Goal: Information Seeking & Learning: Find specific fact

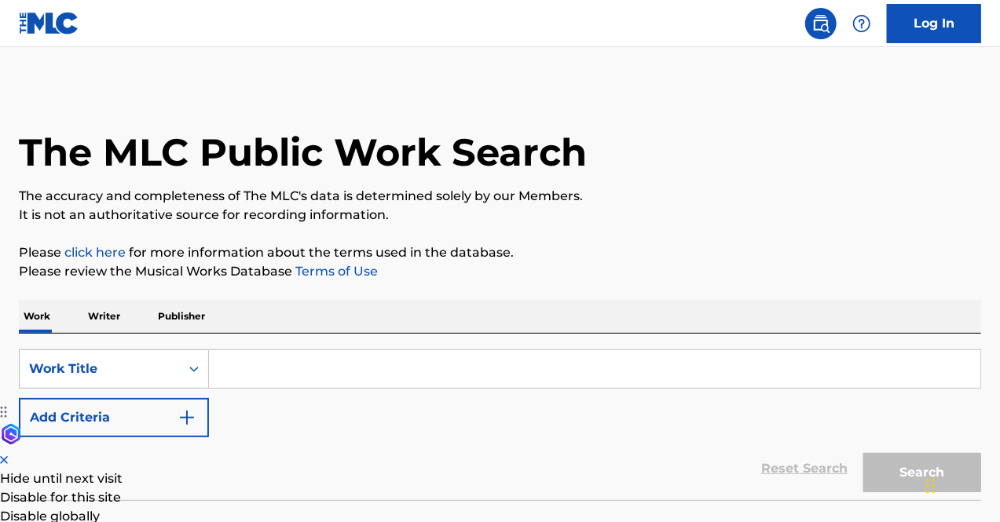
click at [229, 372] on input "Search Form" at bounding box center [594, 369] width 771 height 38
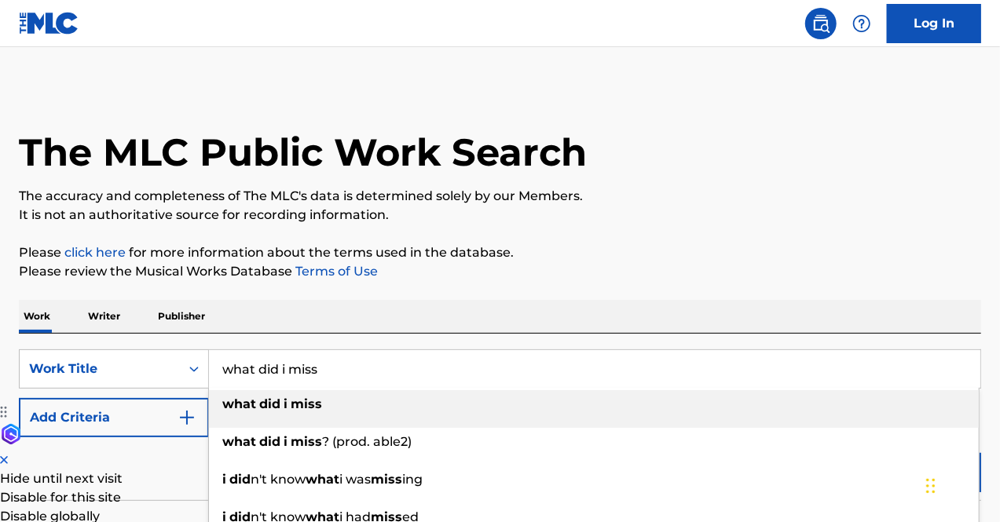
type input "what did i miss"
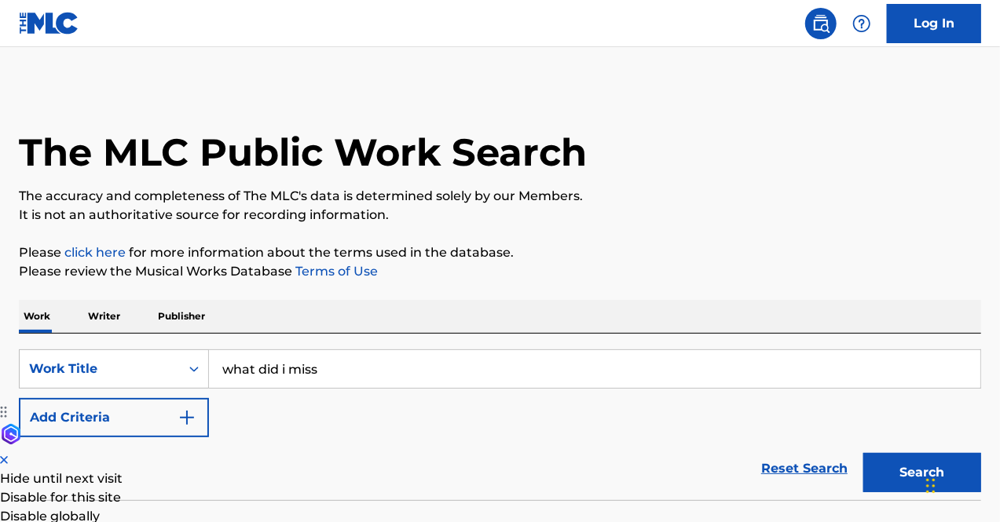
click at [178, 420] on img "Search Form" at bounding box center [187, 418] width 19 height 19
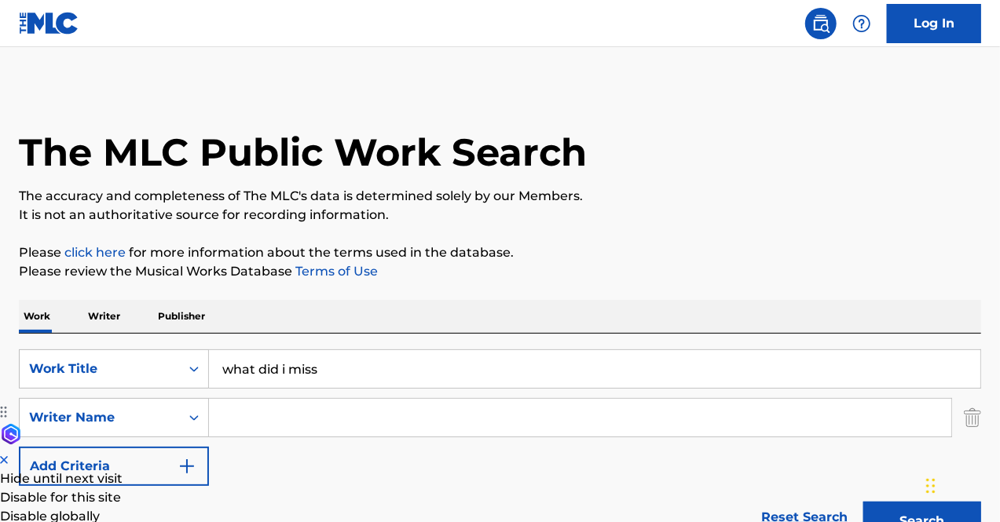
click at [233, 425] on input "Search Form" at bounding box center [580, 418] width 742 height 38
paste input "James Cyr"
type input "James Cyr"
click at [894, 513] on button "Search" at bounding box center [922, 521] width 118 height 39
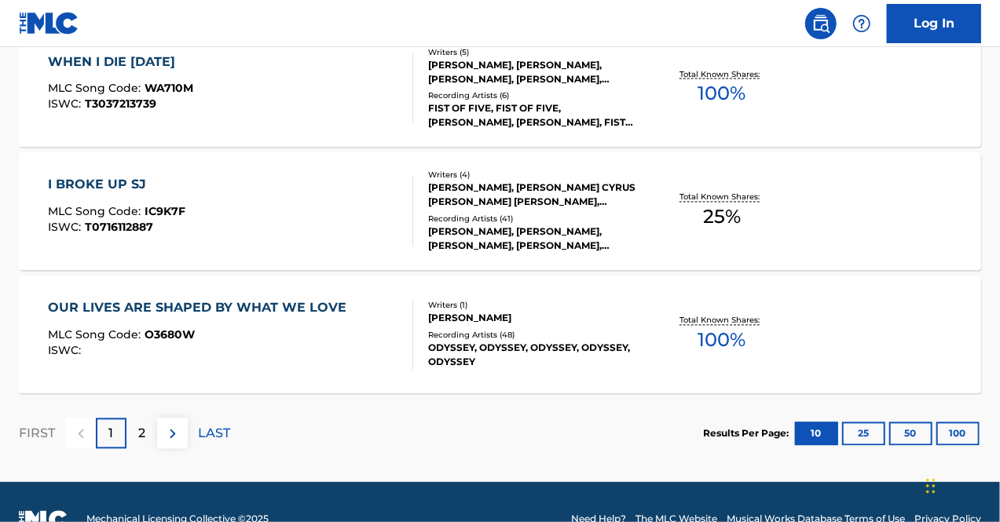
scroll to position [1407, 0]
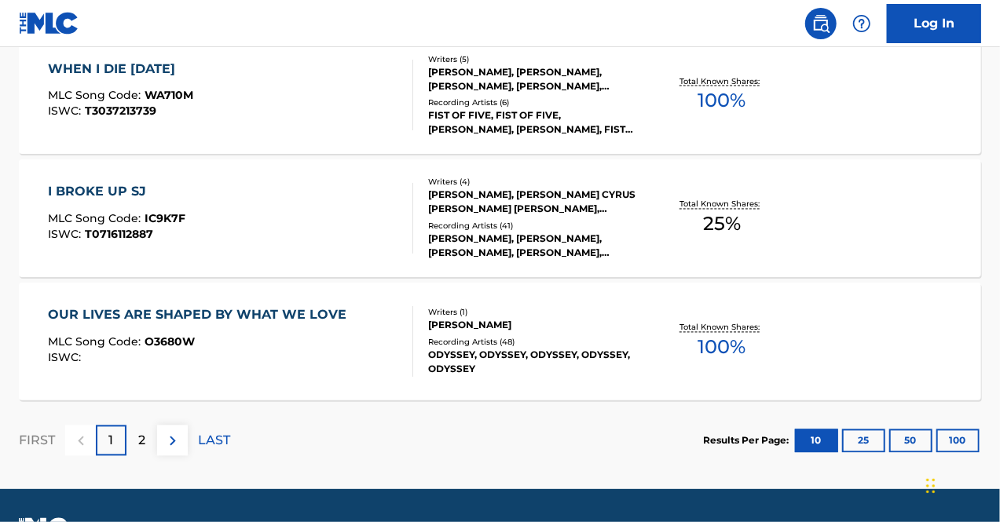
click at [139, 439] on p "2" at bounding box center [141, 441] width 7 height 19
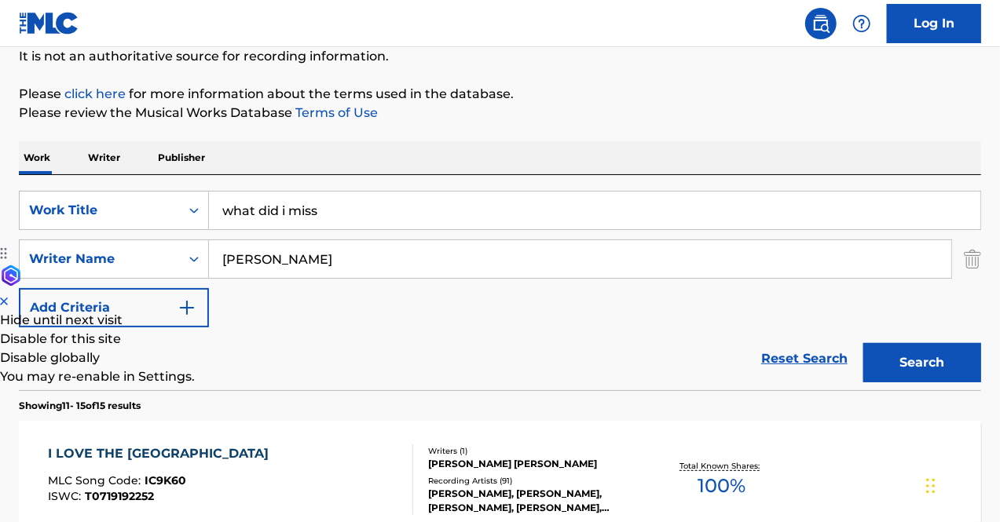
scroll to position [0, 0]
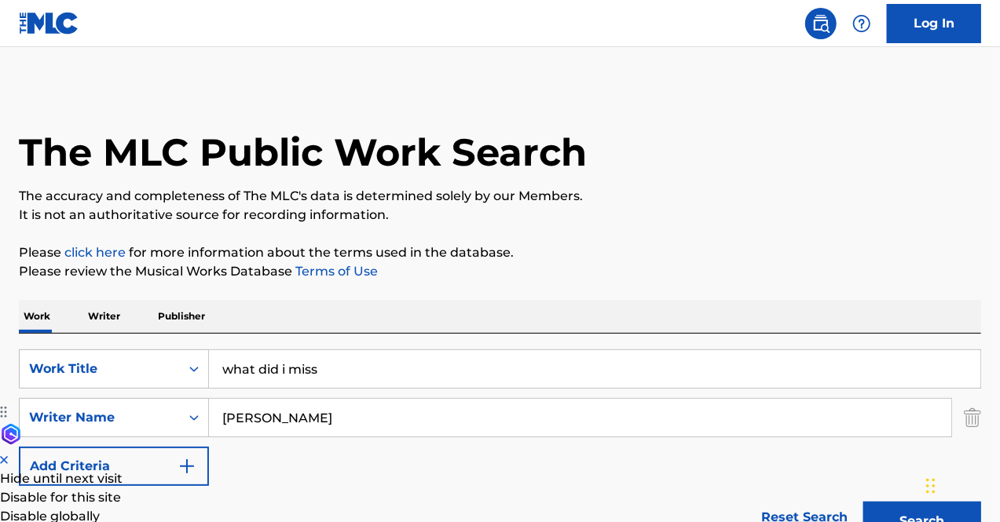
click at [104, 313] on p "Writer" at bounding box center [104, 316] width 42 height 33
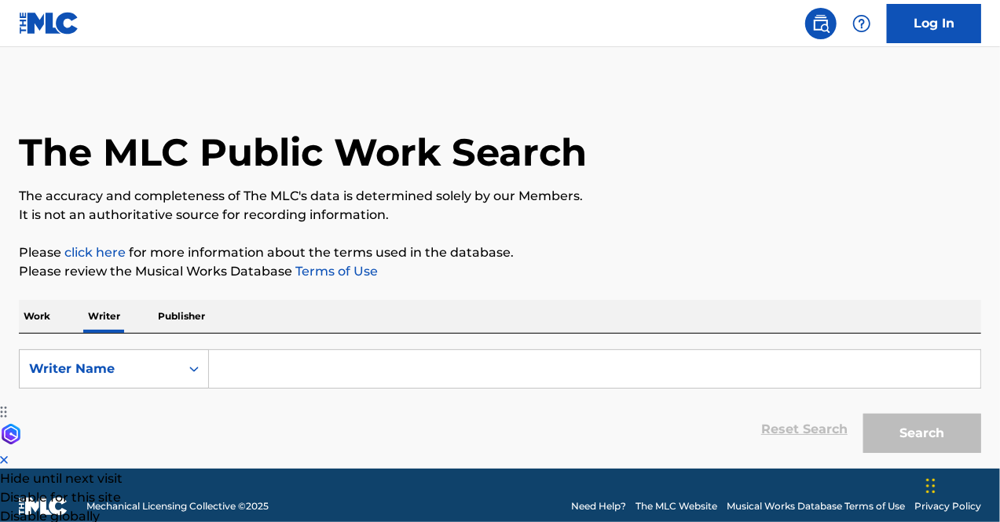
click at [262, 373] on input "Search Form" at bounding box center [594, 369] width 771 height 38
paste input "James Cyr"
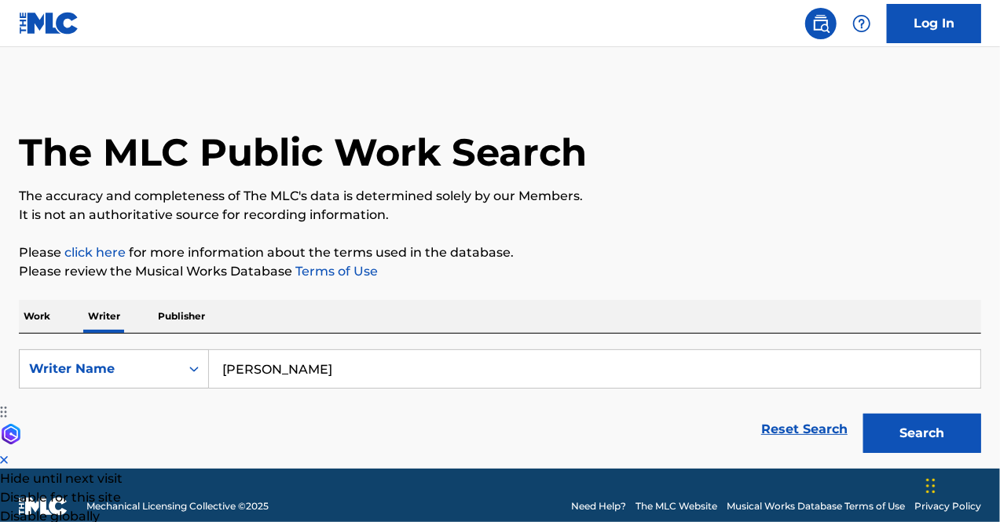
click at [863, 414] on button "Search" at bounding box center [922, 433] width 118 height 39
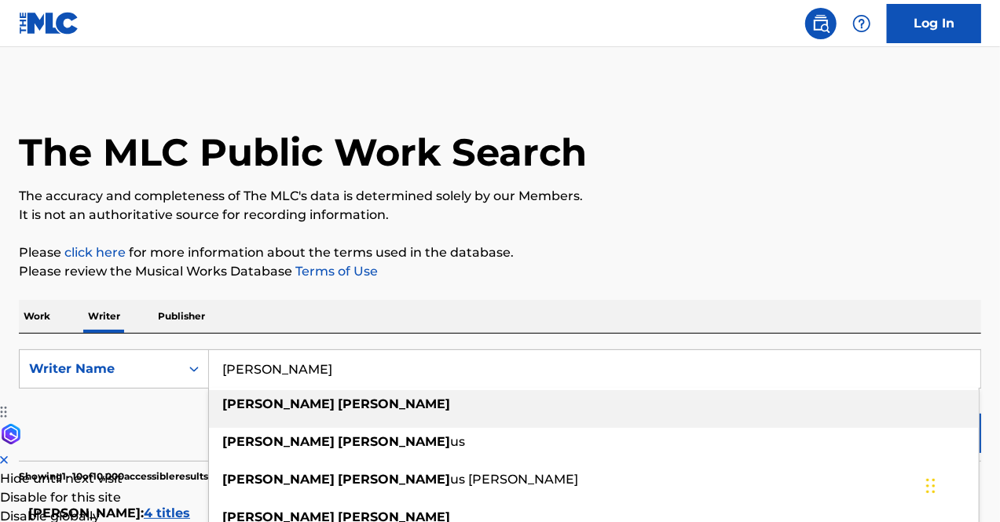
click at [311, 405] on div "james cyr" at bounding box center [594, 404] width 770 height 28
type input "james cyr"
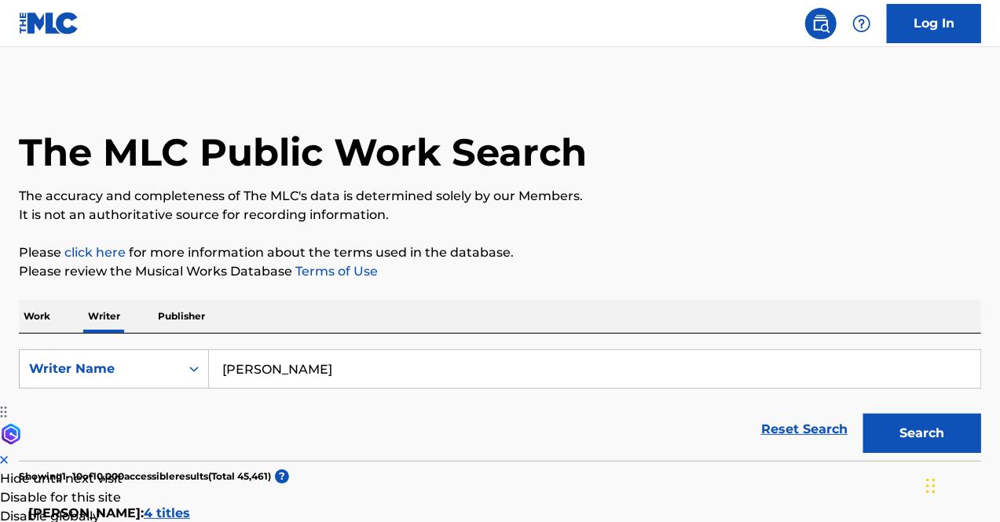
click at [167, 427] on div "Reset Search Search" at bounding box center [500, 429] width 962 height 63
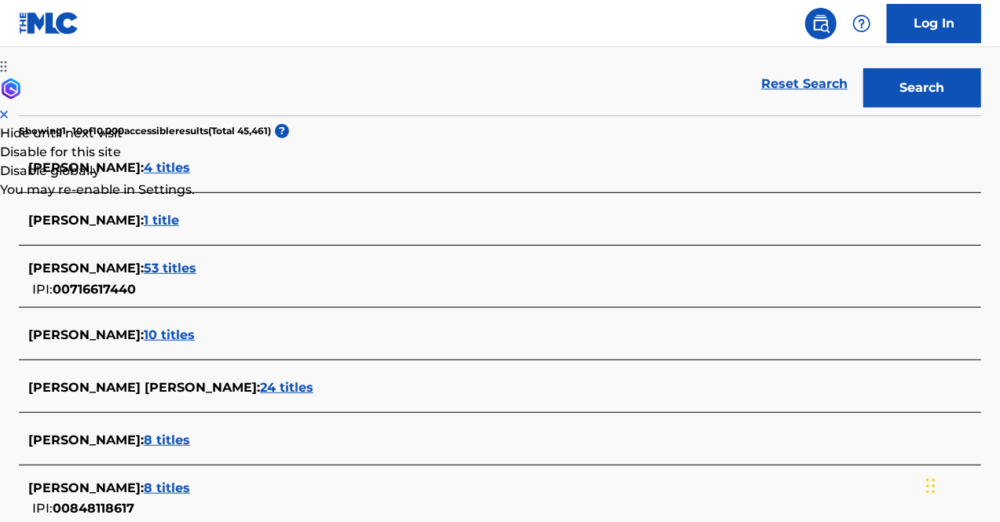
scroll to position [440, 0]
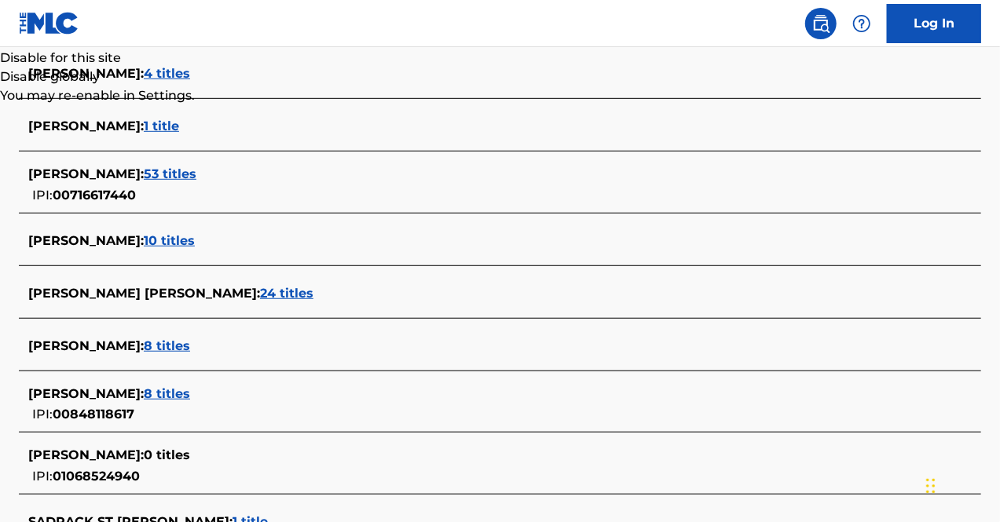
click at [144, 393] on span "8 titles" at bounding box center [167, 394] width 46 height 15
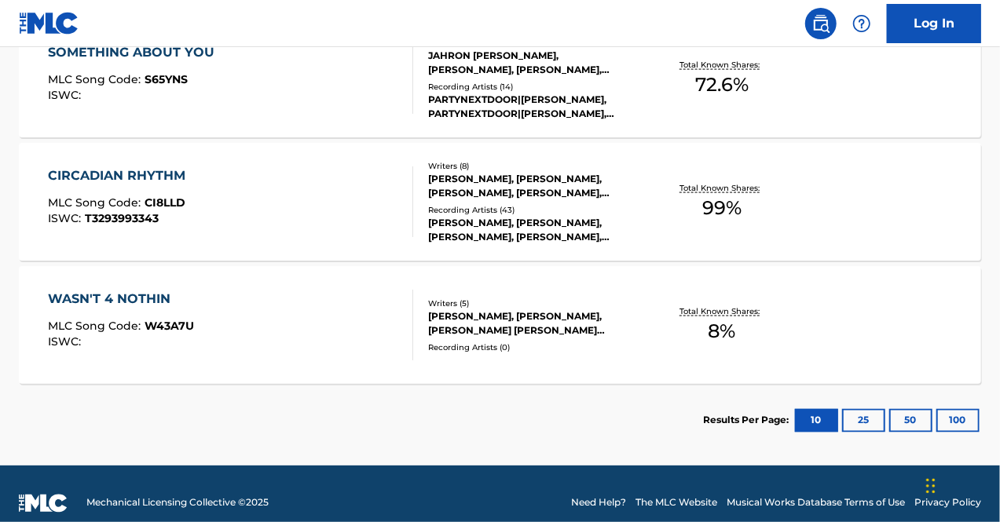
scroll to position [1131, 0]
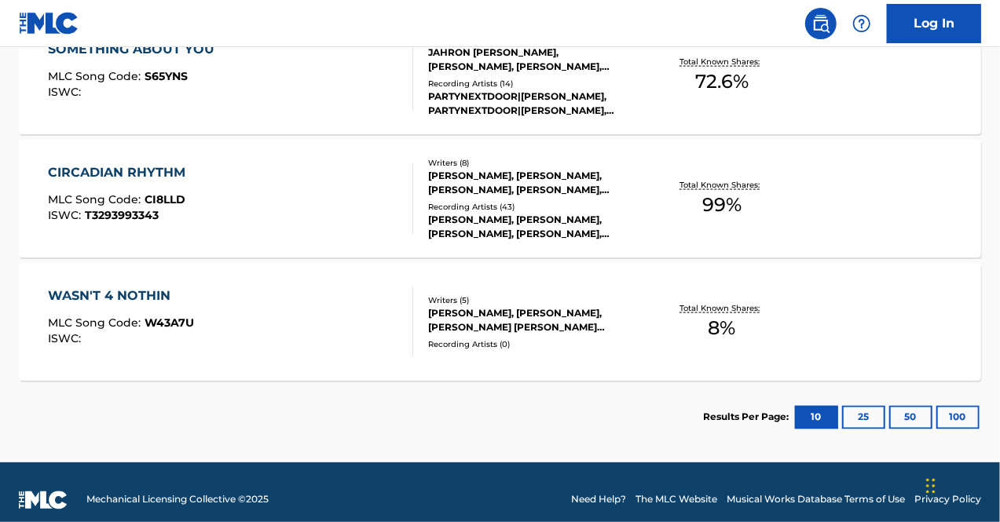
click at [146, 172] on div "CIRCADIAN RHYTHM" at bounding box center [120, 172] width 145 height 19
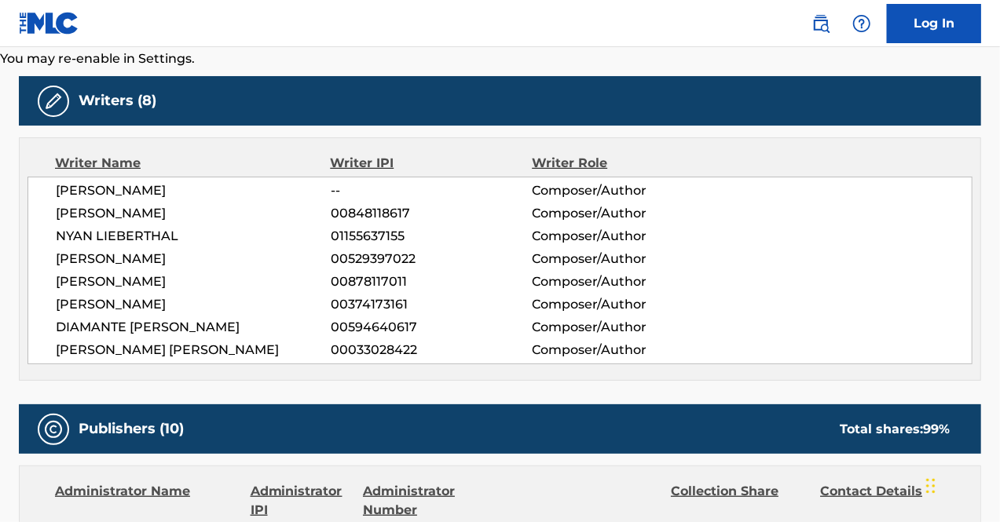
scroll to position [475, 0]
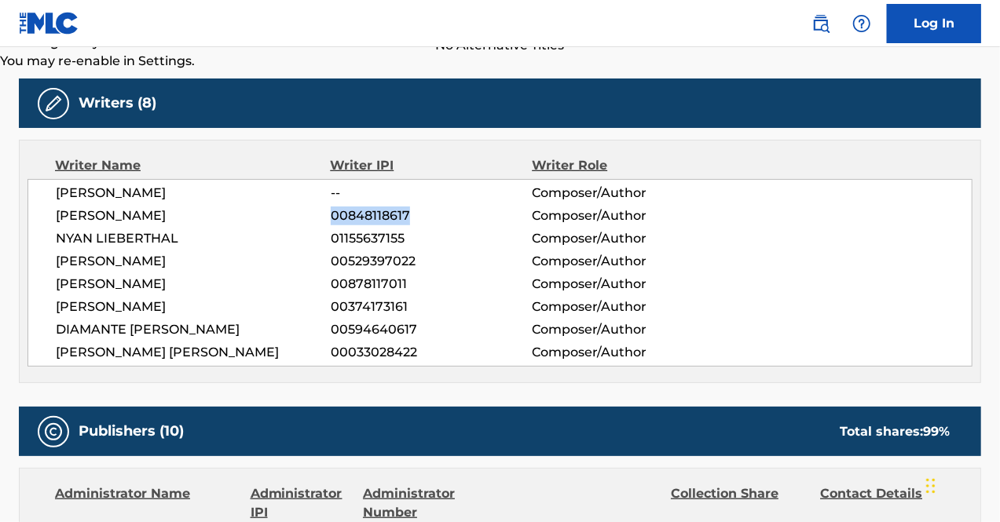
drag, startPoint x: 410, startPoint y: 214, endPoint x: 332, endPoint y: 211, distance: 77.8
click at [332, 211] on span "00848118617" at bounding box center [432, 216] width 202 height 19
copy span "00848118617"
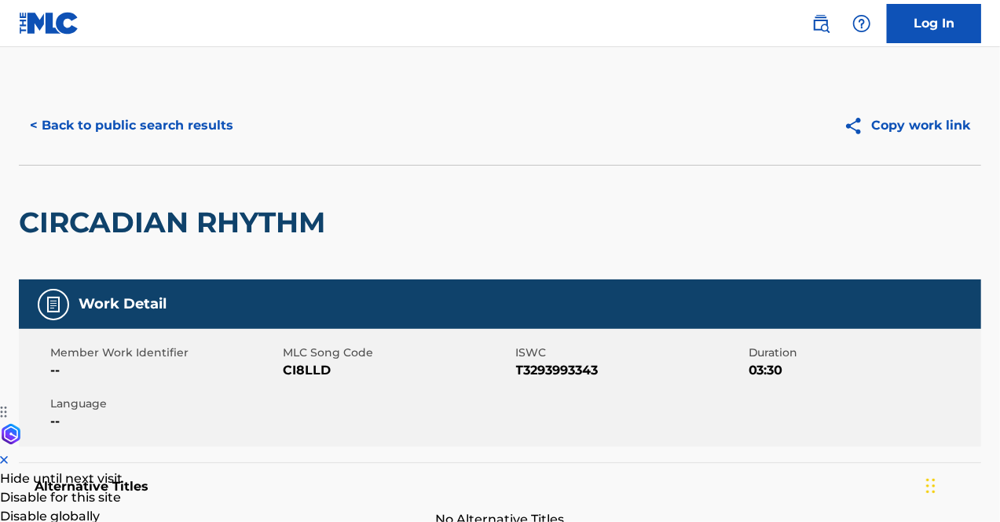
click at [149, 122] on button "< Back to public search results" at bounding box center [131, 125] width 225 height 39
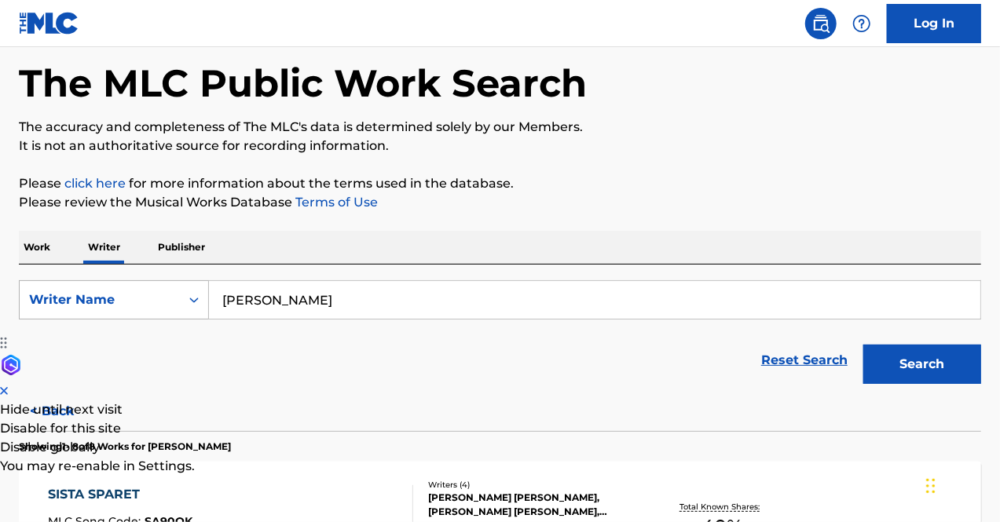
drag, startPoint x: 288, startPoint y: 298, endPoint x: 165, endPoint y: 284, distance: 124.1
click at [165, 284] on div "SearchWithCriteria994d830a-89e3-4612-91ac-98ea92196944 Writer Name james cyr" at bounding box center [500, 299] width 962 height 39
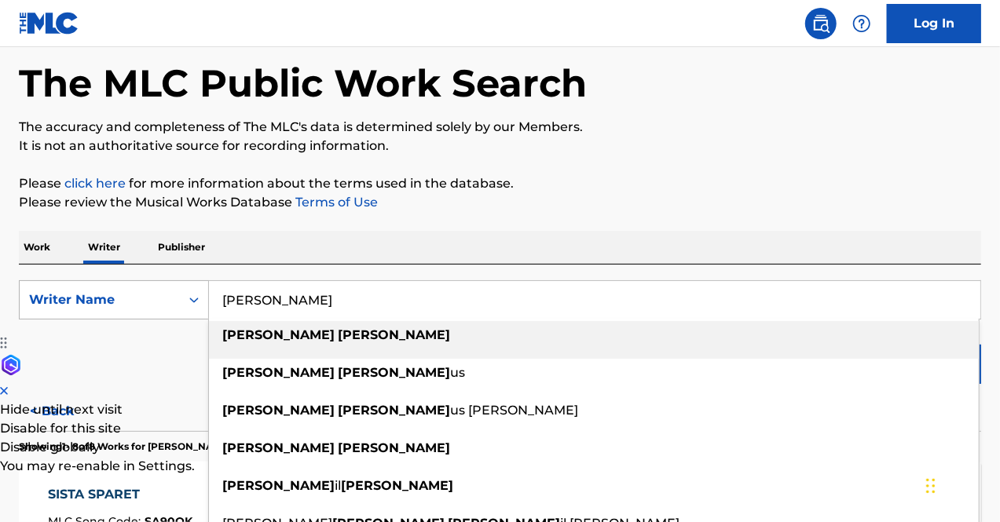
paste input "[PERSON_NAME]"
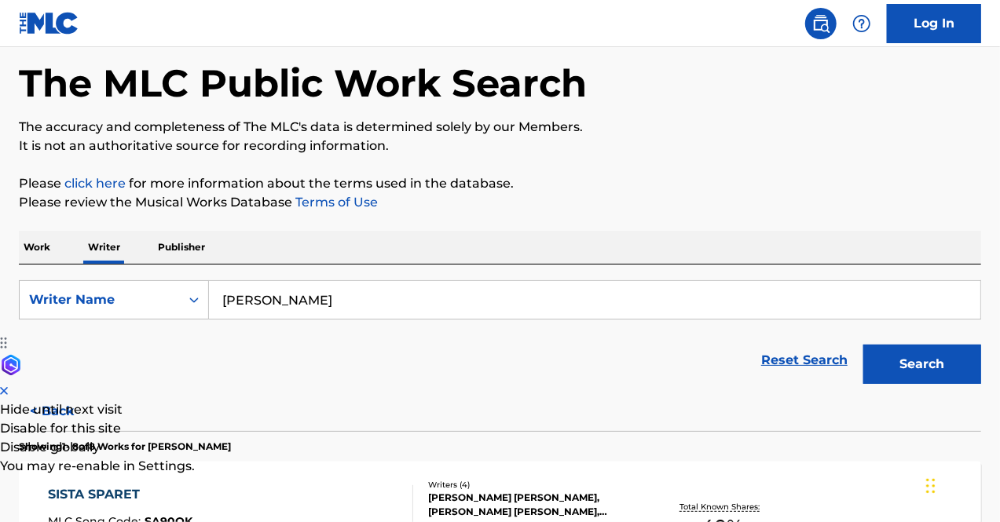
type input "[PERSON_NAME]"
click at [896, 359] on button "Search" at bounding box center [922, 364] width 118 height 39
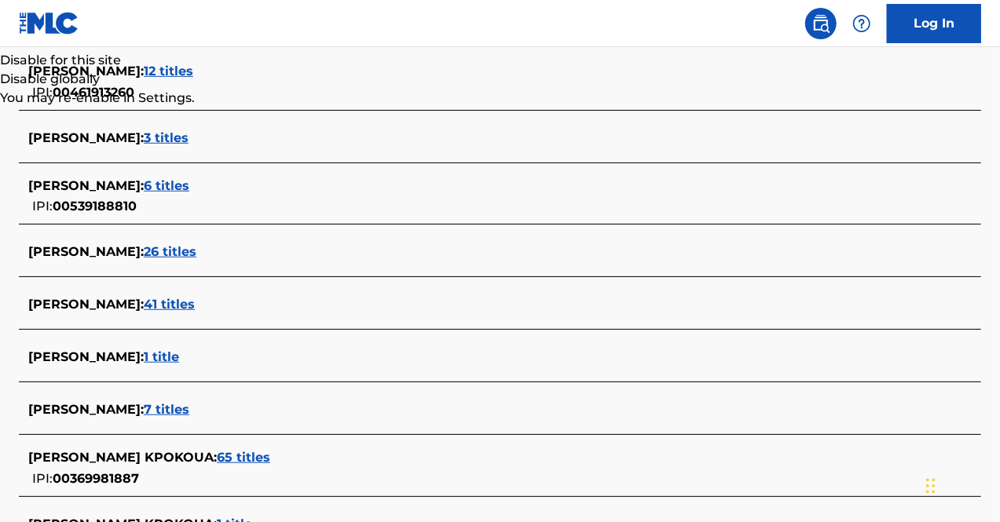
scroll to position [438, 0]
click at [165, 407] on span "7 titles" at bounding box center [167, 408] width 46 height 15
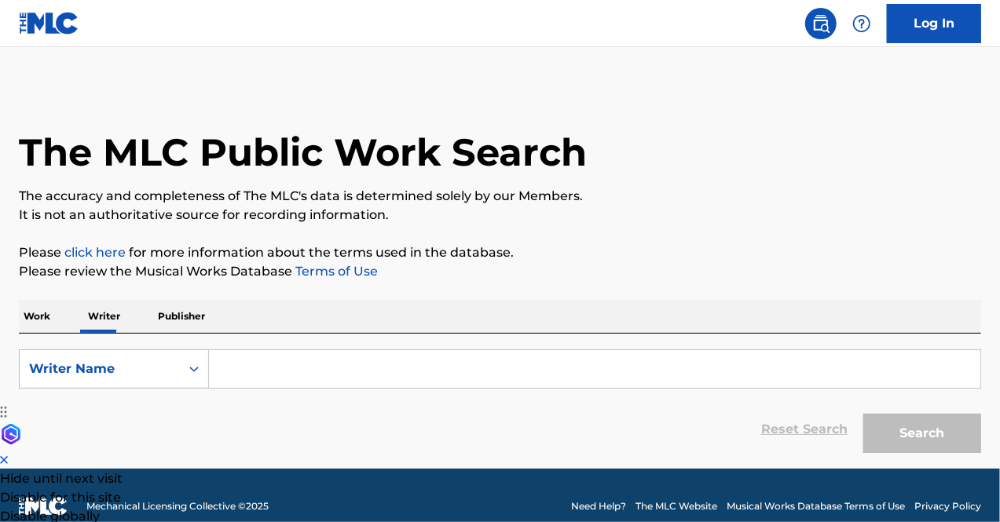
click at [297, 354] on input "Search Form" at bounding box center [594, 369] width 771 height 38
paste input "[PERSON_NAME]"
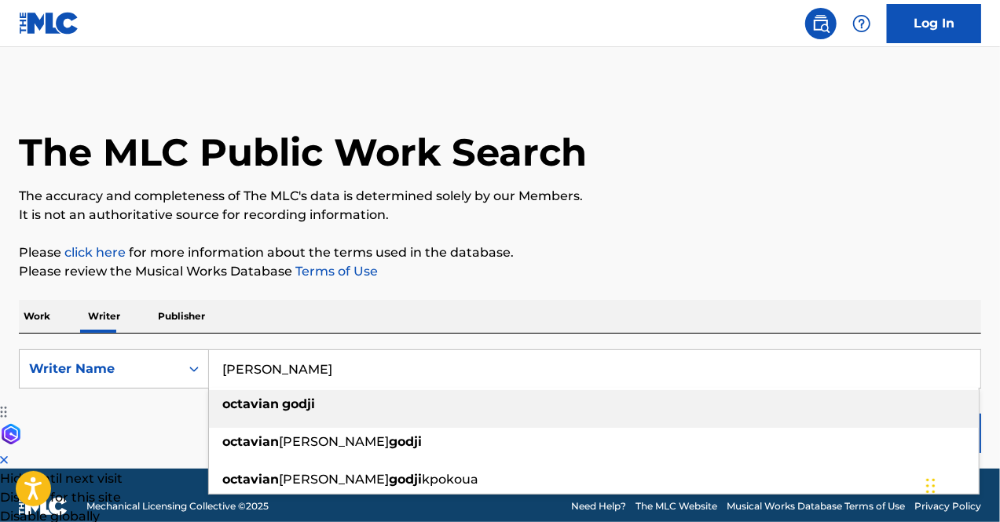
click at [464, 420] on li "[PERSON_NAME]" at bounding box center [594, 409] width 770 height 38
type input "[PERSON_NAME]"
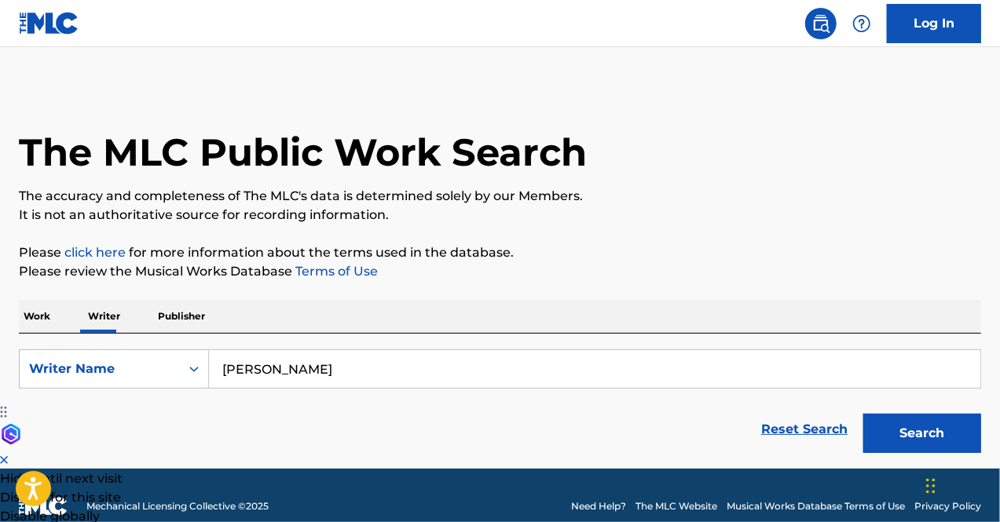
click at [900, 431] on button "Search" at bounding box center [922, 433] width 118 height 39
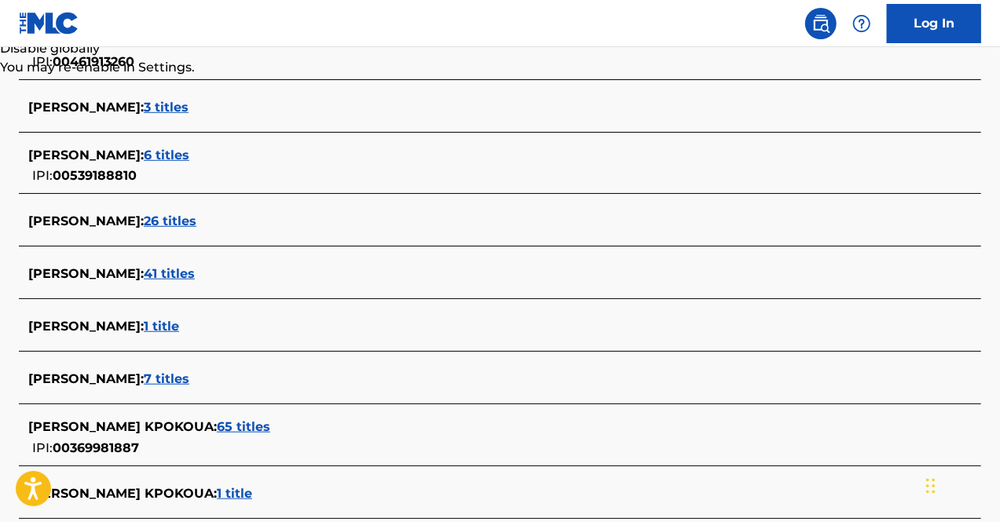
scroll to position [503, 0]
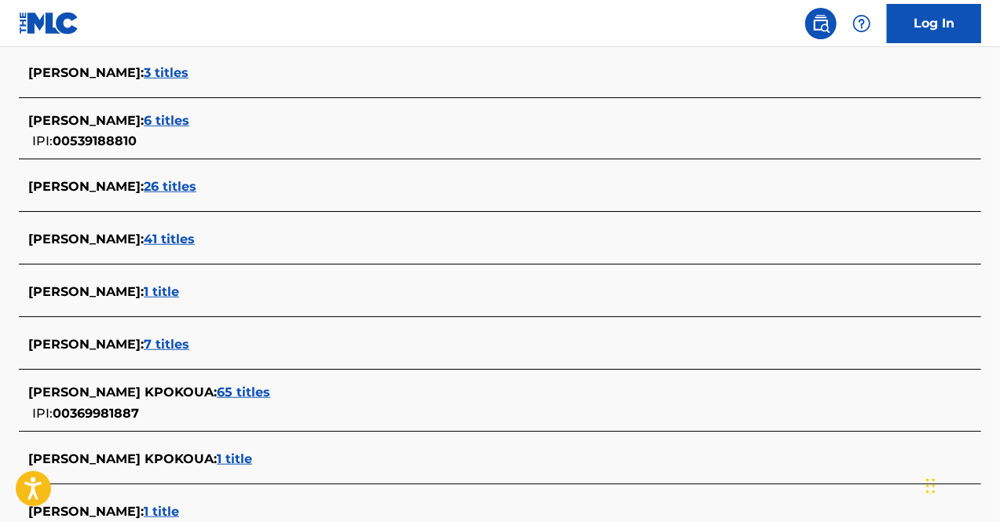
click at [195, 240] on span "41 titles" at bounding box center [169, 239] width 51 height 15
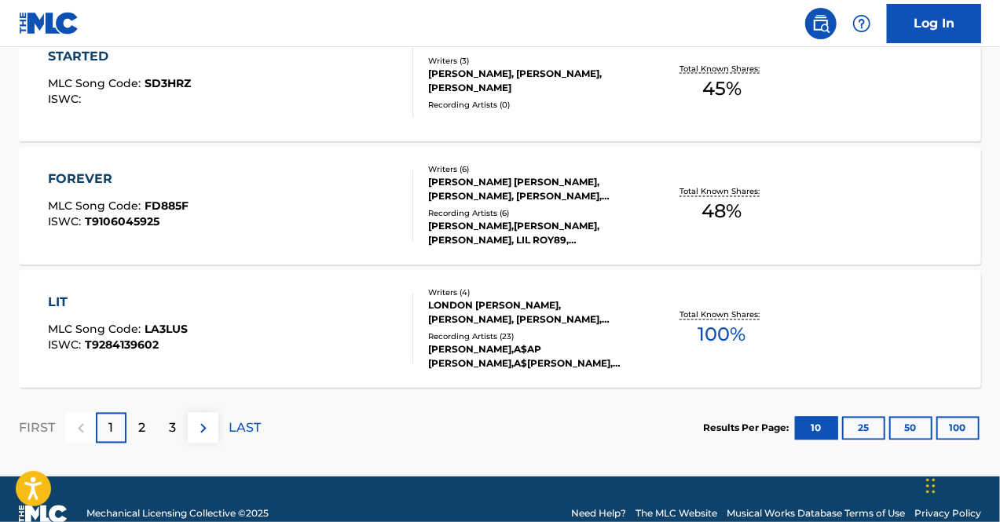
scroll to position [1400, 0]
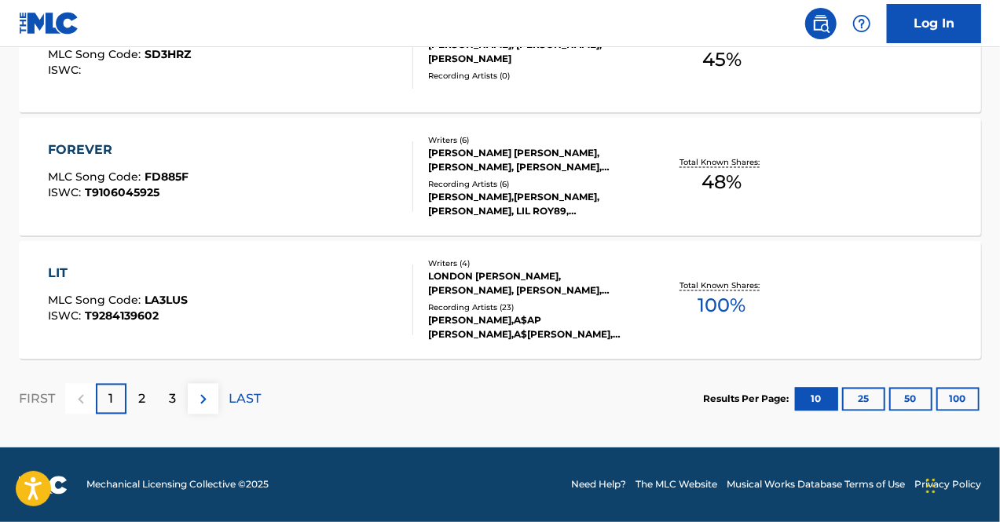
click at [341, 283] on div "LIT MLC Song Code : LA3LUS ISWC : T9284139602" at bounding box center [231, 300] width 366 height 71
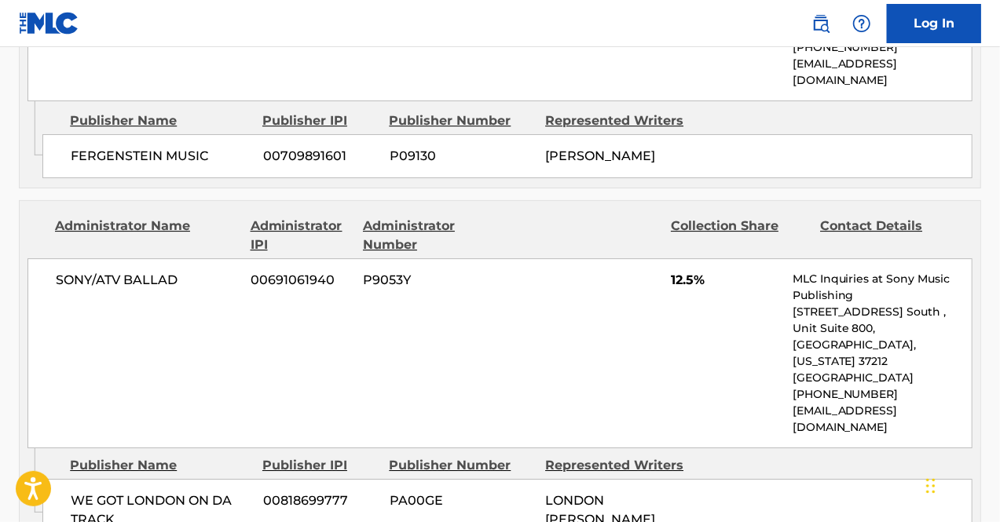
scroll to position [2482, 0]
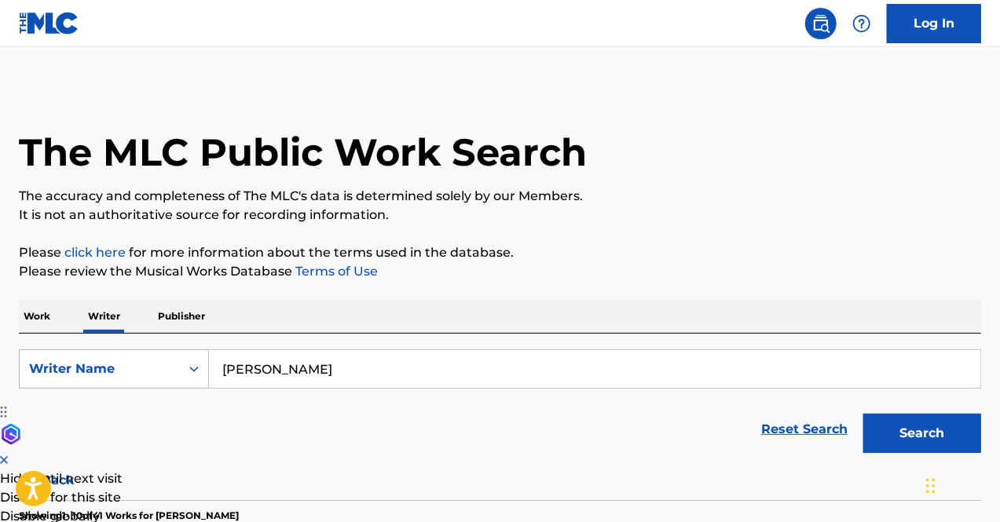
drag, startPoint x: 330, startPoint y: 376, endPoint x: 167, endPoint y: 363, distance: 163.9
click at [167, 363] on div "SearchWithCriteriae1ae3625-678d-487a-8091-85d1333b519e Writer Name [PERSON_NAME]" at bounding box center [500, 369] width 962 height 39
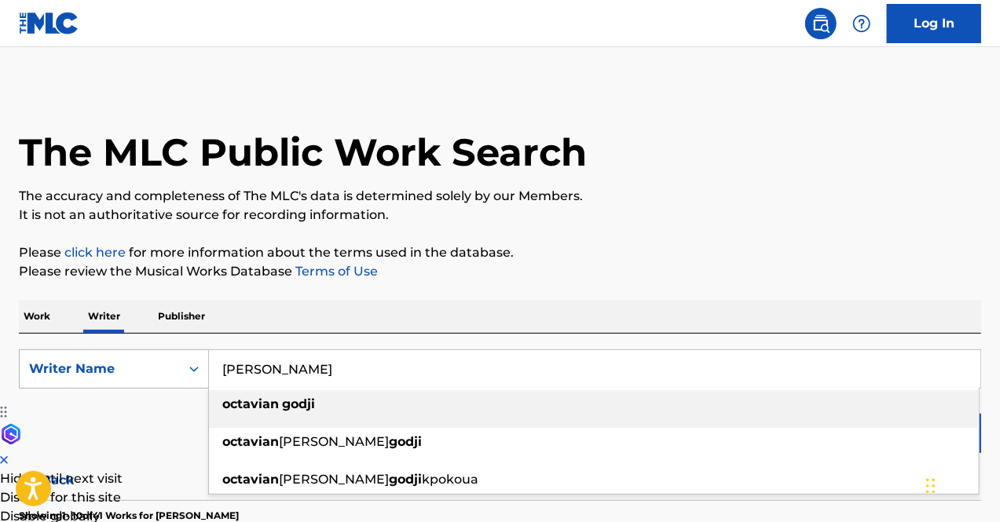
paste input "[PERSON_NAME]"
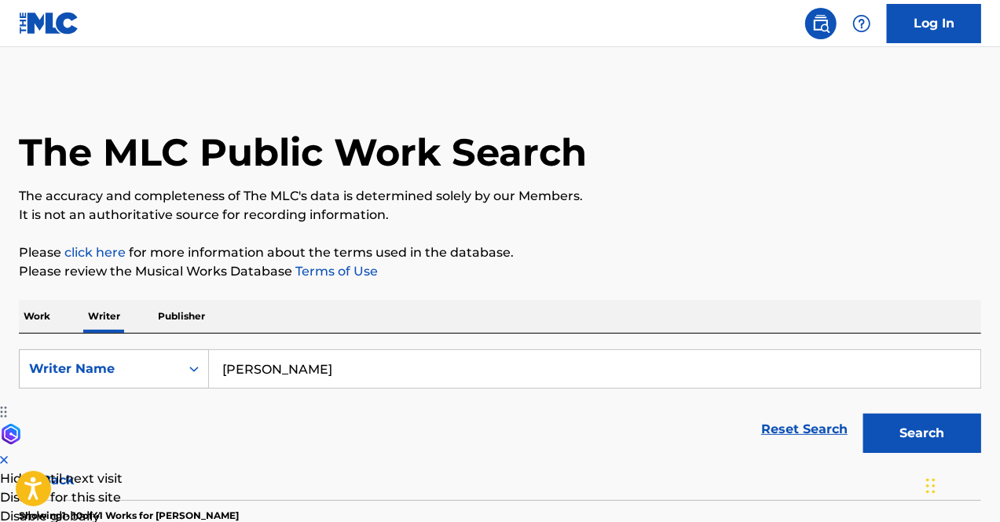
type input "[PERSON_NAME]"
click at [949, 427] on button "Search" at bounding box center [922, 433] width 118 height 39
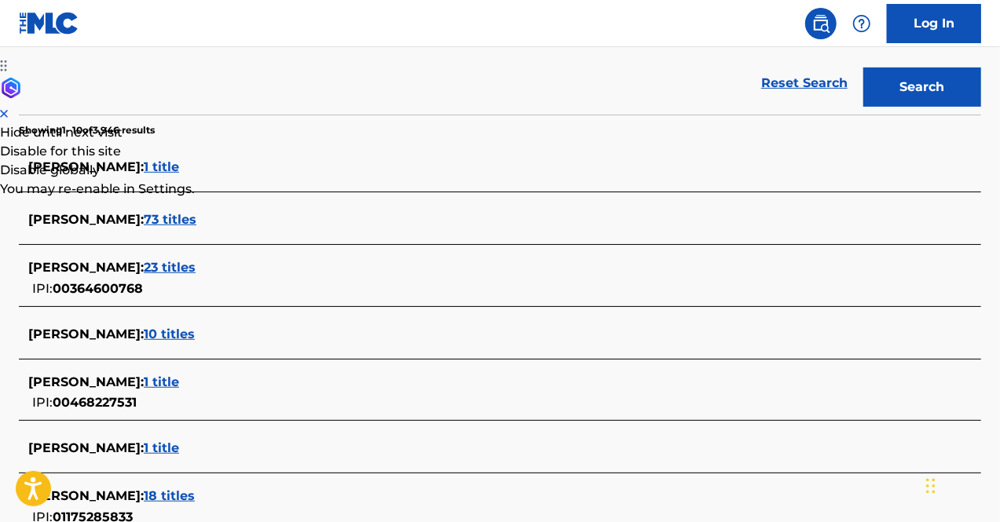
scroll to position [366, 0]
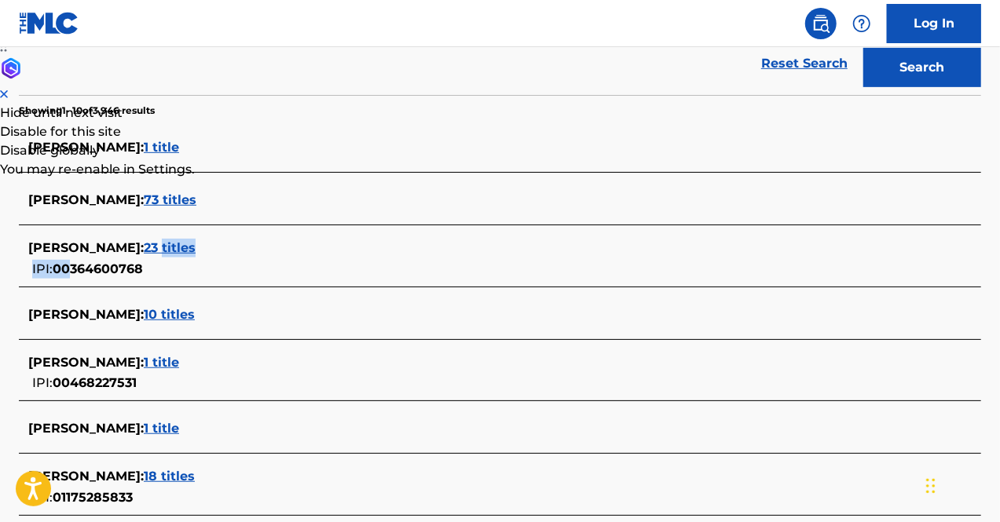
drag, startPoint x: 151, startPoint y: 268, endPoint x: 68, endPoint y: 265, distance: 83.3
click at [68, 265] on div "[PERSON_NAME] : 23 titles IPI: 00364600768" at bounding box center [479, 259] width 903 height 40
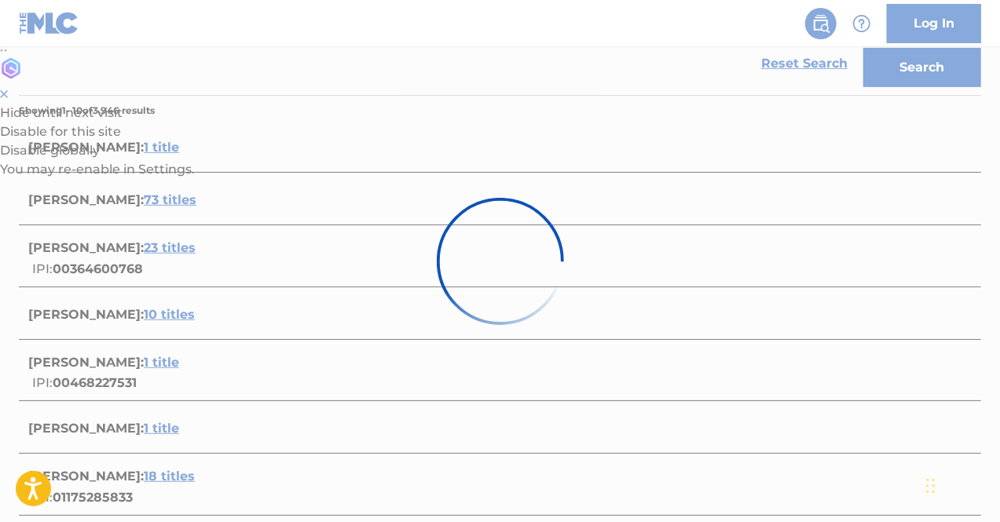
click at [68, 265] on div at bounding box center [500, 261] width 1000 height 522
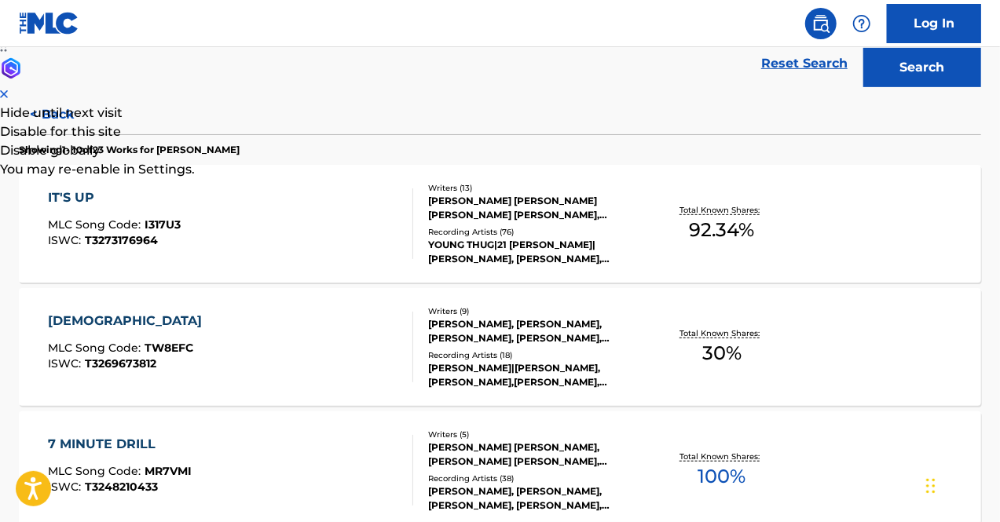
click at [79, 189] on div "IT'S UP" at bounding box center [114, 198] width 133 height 19
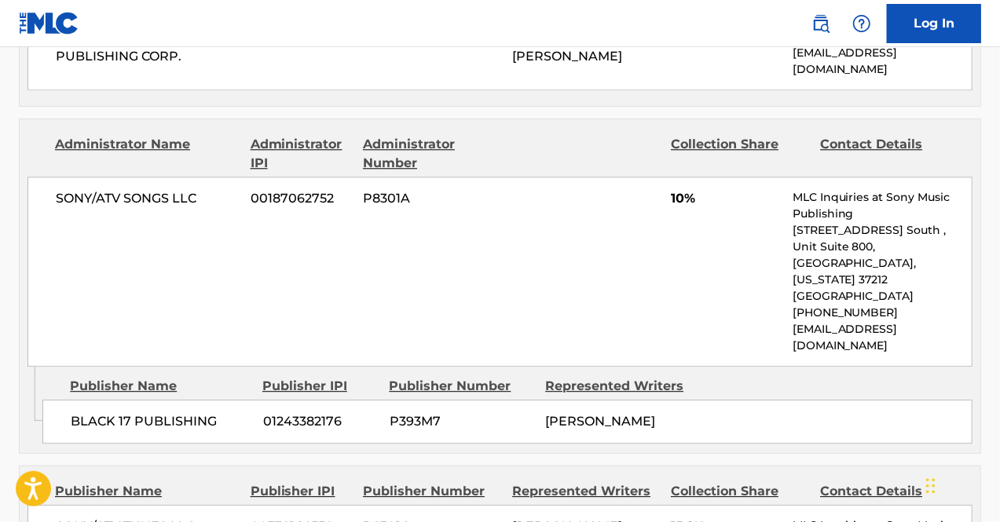
scroll to position [1972, 0]
